Goal: Task Accomplishment & Management: Manage account settings

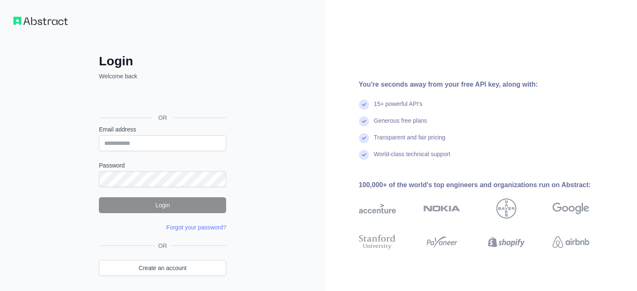
type input "**********"
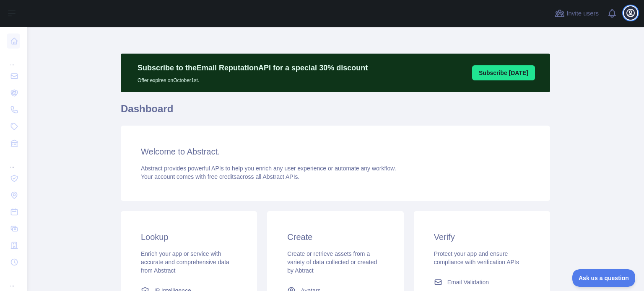
click at [629, 13] on icon "button" at bounding box center [630, 13] width 10 height 10
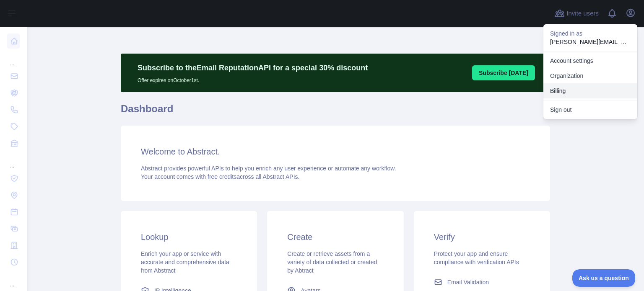
click at [569, 91] on button "Billing" at bounding box center [590, 90] width 94 height 15
